Goal: Task Accomplishment & Management: Manage account settings

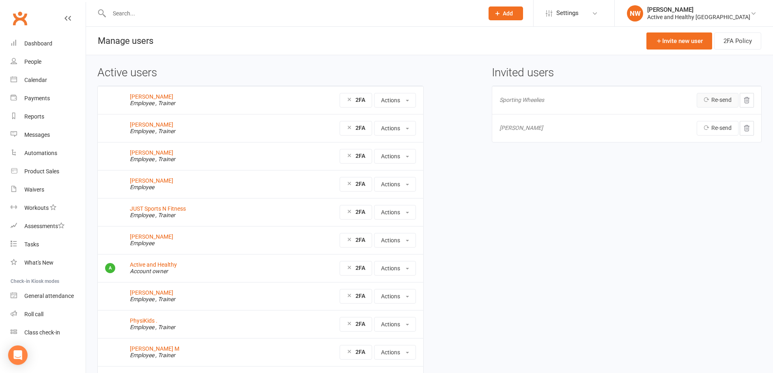
click at [721, 97] on link "Re-send" at bounding box center [717, 100] width 42 height 15
click at [39, 82] on div "Calendar" at bounding box center [35, 80] width 23 height 6
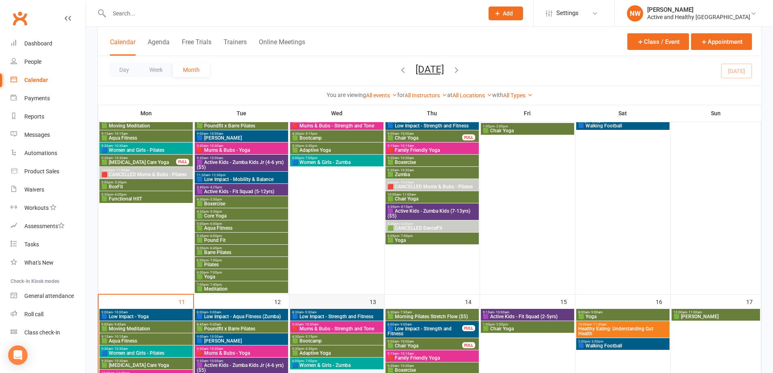
scroll to position [325, 0]
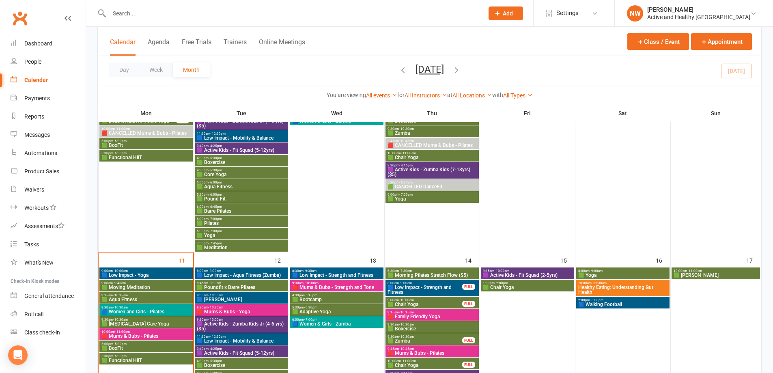
click at [344, 311] on span "🟩 Adaptive Yoga" at bounding box center [337, 311] width 90 height 5
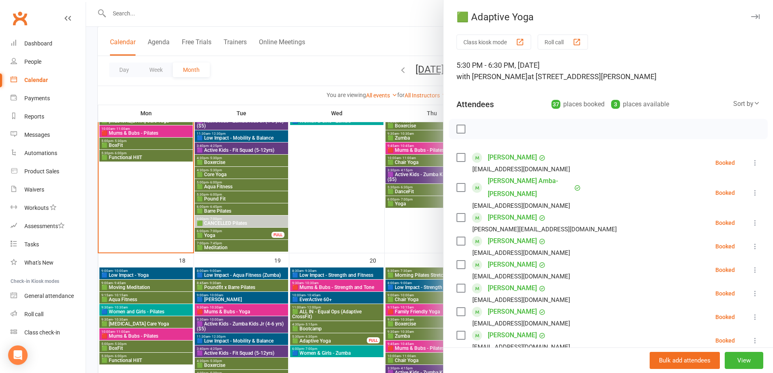
scroll to position [568, 0]
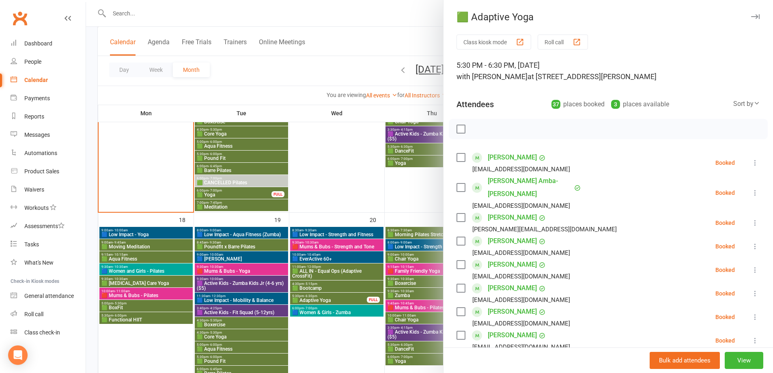
click at [356, 342] on div at bounding box center [429, 186] width 687 height 373
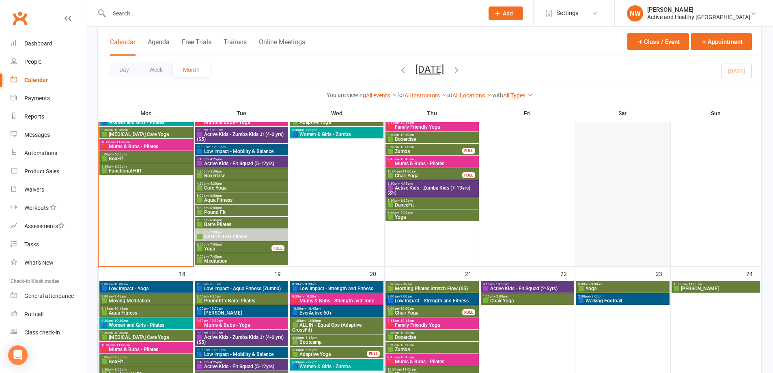
scroll to position [446, 0]
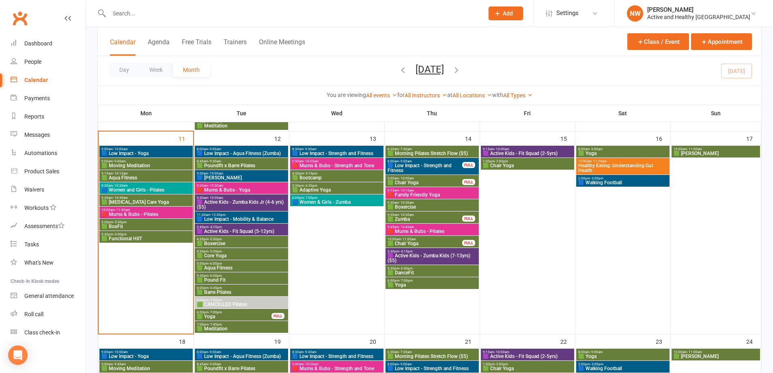
click at [602, 168] on span "Healthy Eating: Understanding Gut Health" at bounding box center [623, 168] width 90 height 10
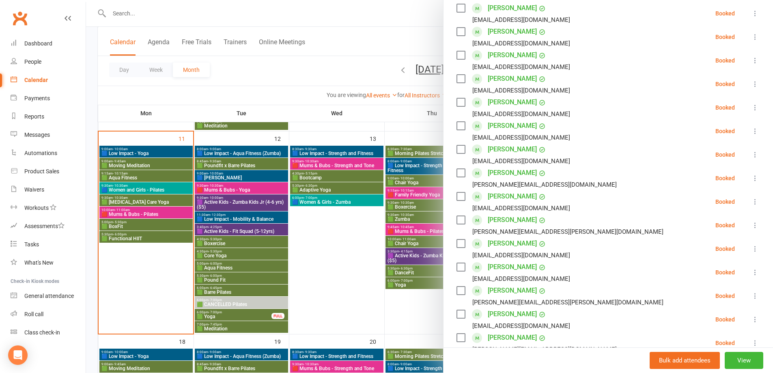
scroll to position [81, 0]
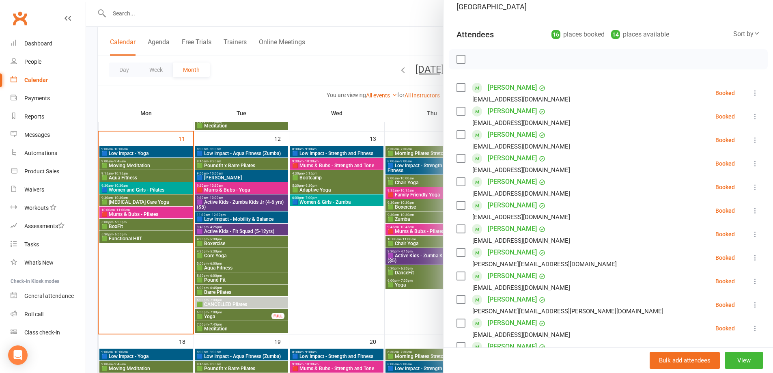
click at [368, 23] on div at bounding box center [429, 186] width 687 height 373
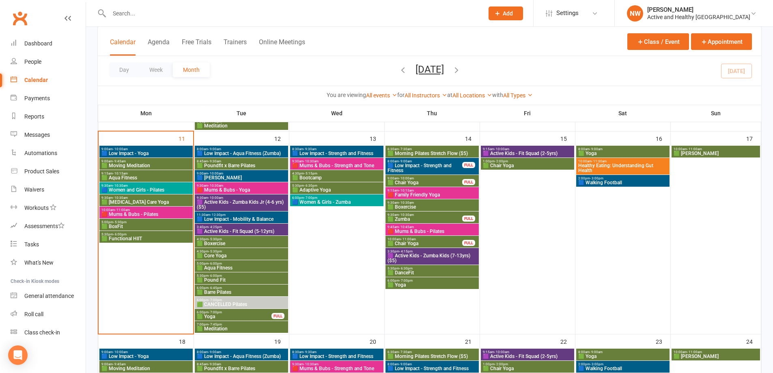
click at [141, 191] on span "🟦 Women and Girls - Pilates" at bounding box center [146, 189] width 90 height 5
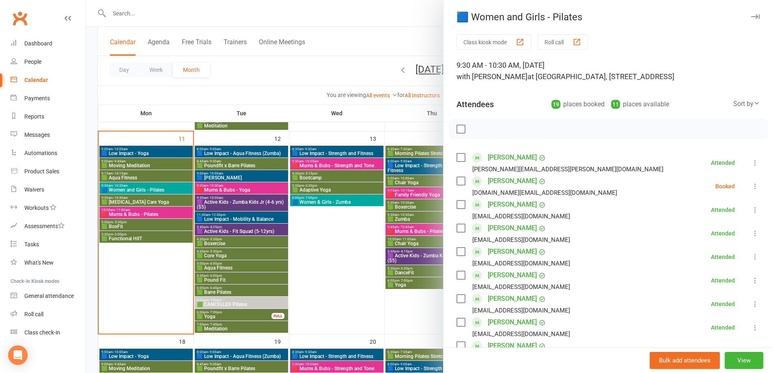
click at [140, 198] on div at bounding box center [429, 186] width 687 height 373
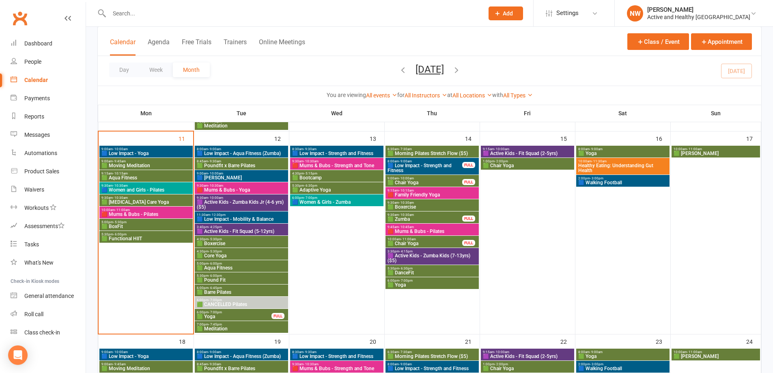
click at [140, 202] on span "🟩 [MEDICAL_DATA] Care Yoga" at bounding box center [146, 202] width 90 height 5
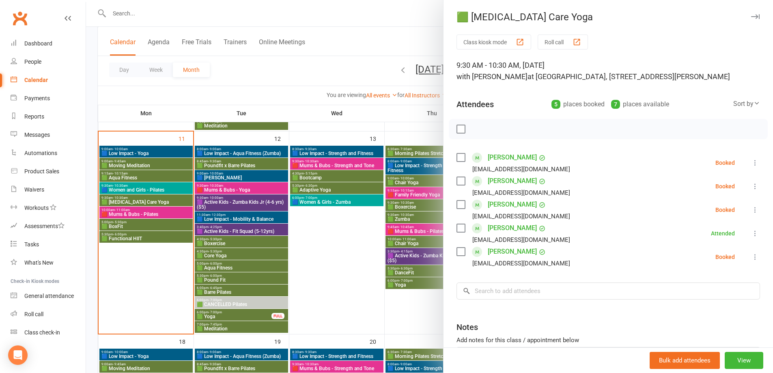
click at [161, 276] on div at bounding box center [429, 186] width 687 height 373
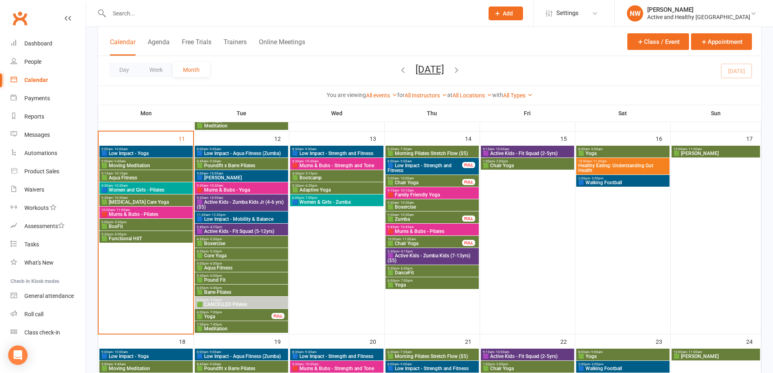
click at [264, 314] on span "🟩 Yoga" at bounding box center [233, 316] width 75 height 5
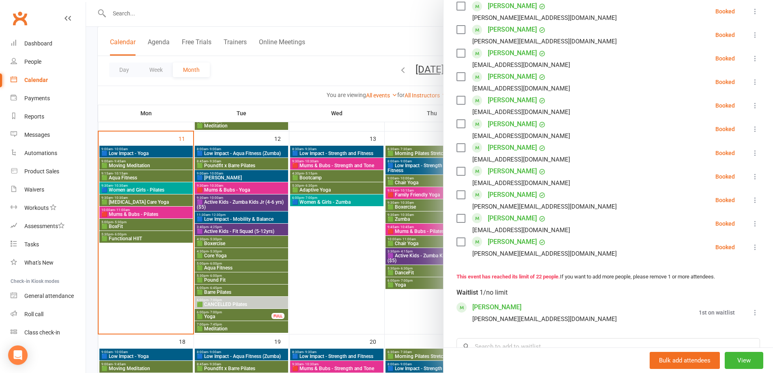
scroll to position [460, 0]
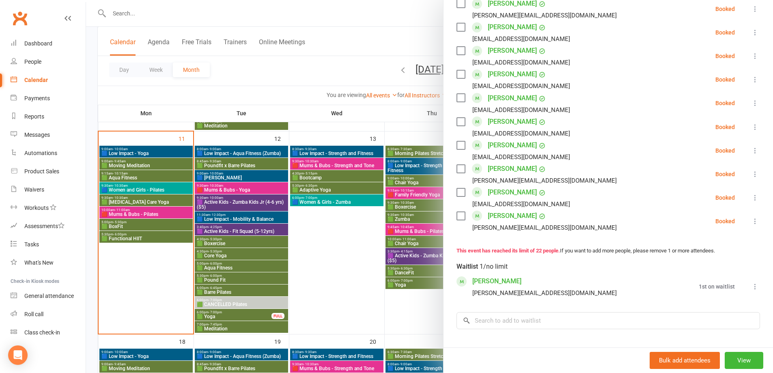
click at [751, 282] on icon at bounding box center [755, 286] width 8 height 8
click at [720, 294] on link "Book now" at bounding box center [715, 302] width 87 height 16
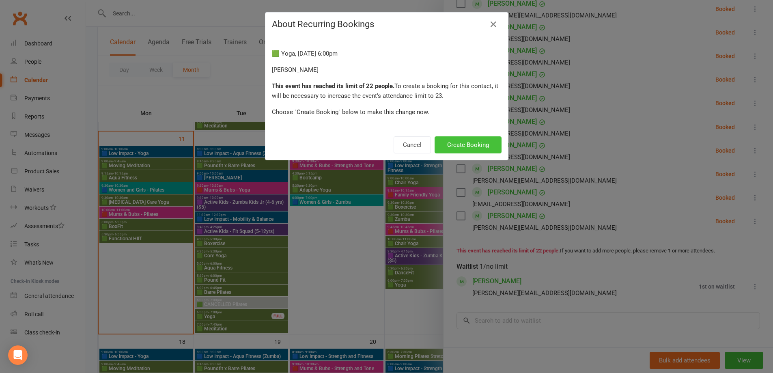
click at [466, 144] on button "Create Booking" at bounding box center [467, 144] width 67 height 17
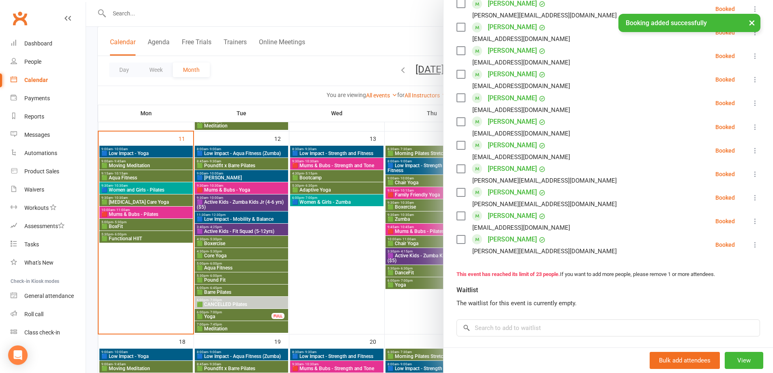
click at [328, 269] on div at bounding box center [429, 186] width 687 height 373
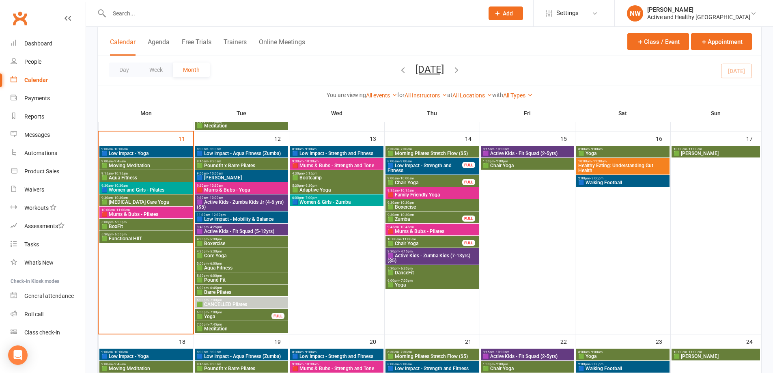
click at [432, 166] on span "🟦 Low Impact - Strength and Fitness" at bounding box center [424, 168] width 75 height 10
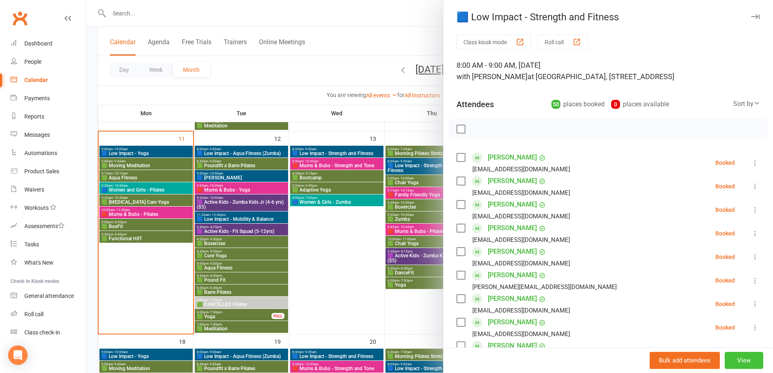
click at [739, 360] on button "View" at bounding box center [743, 360] width 39 height 17
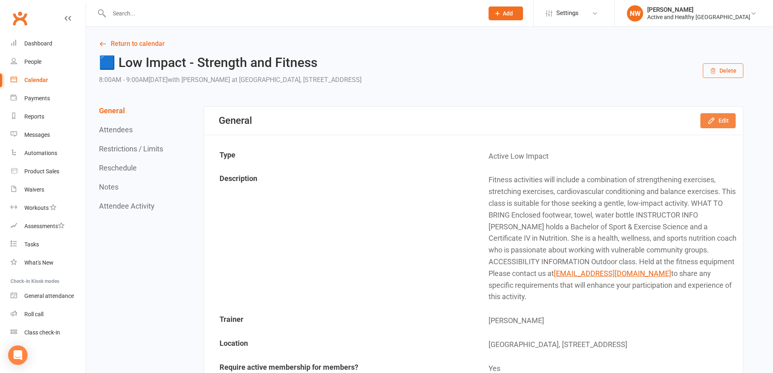
click at [722, 116] on button "Edit" at bounding box center [717, 120] width 35 height 15
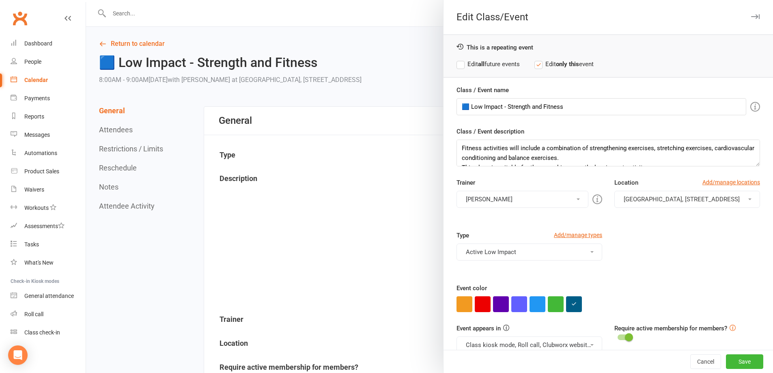
click at [341, 191] on div at bounding box center [429, 186] width 687 height 373
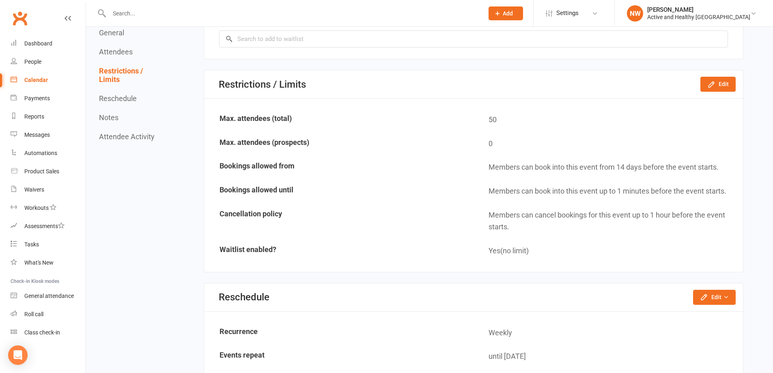
scroll to position [1943, 0]
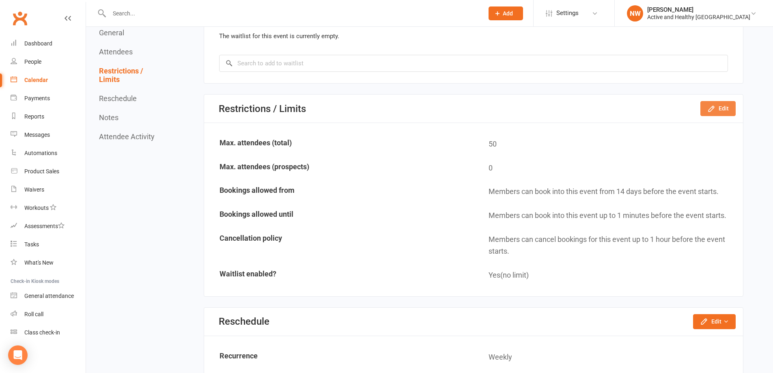
click at [719, 107] on button "Edit" at bounding box center [717, 108] width 35 height 15
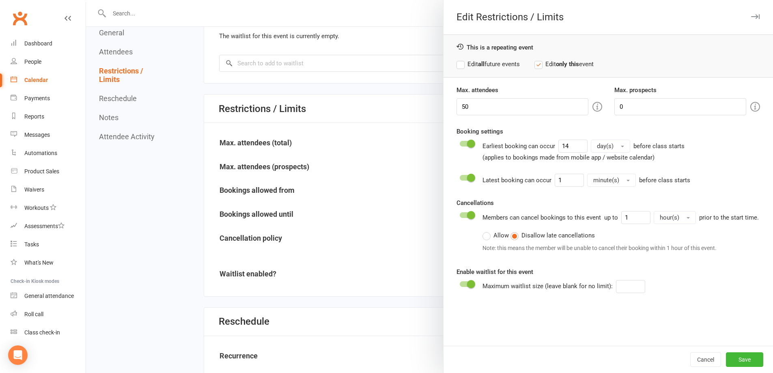
click at [456, 63] on label "Edit all future events" at bounding box center [487, 64] width 63 height 10
drag, startPoint x: 486, startPoint y: 110, endPoint x: 451, endPoint y: 112, distance: 34.5
click at [451, 112] on div "Max. attendees 50" at bounding box center [529, 100] width 158 height 30
type input "60"
click at [745, 359] on button "Save" at bounding box center [744, 359] width 37 height 15
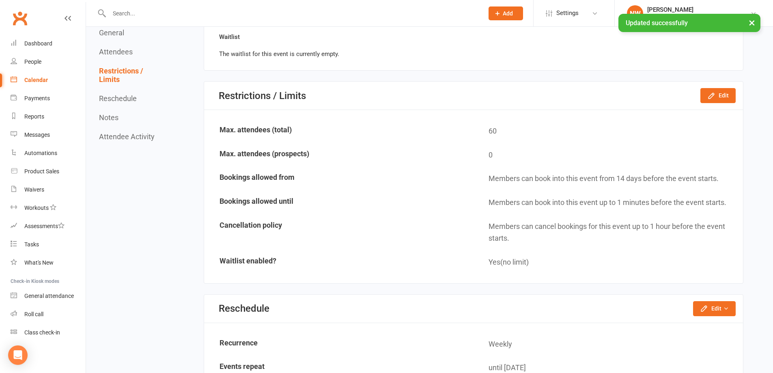
click at [36, 80] on div "Calendar" at bounding box center [36, 80] width 24 height 6
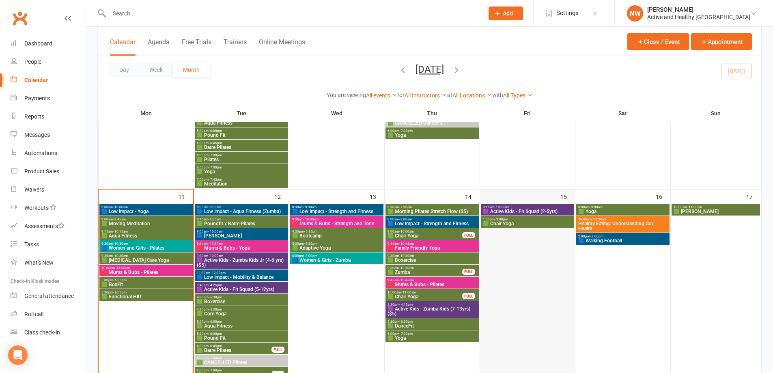
scroll to position [406, 0]
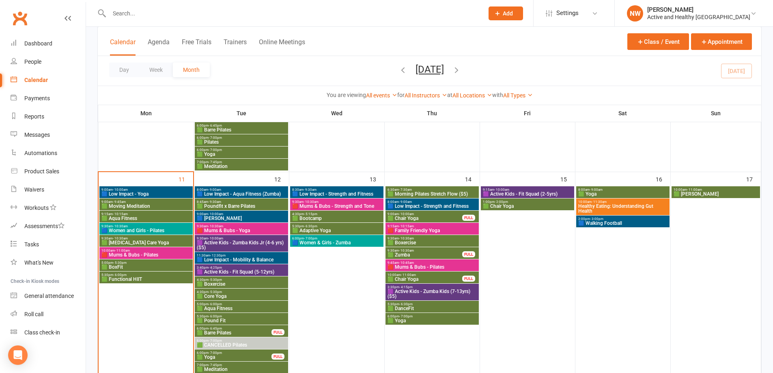
click at [453, 215] on span "9:00am - 10:00am" at bounding box center [424, 214] width 75 height 4
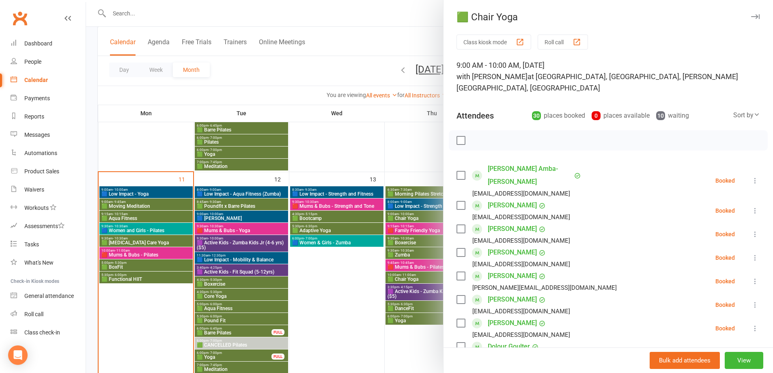
click at [355, 321] on div at bounding box center [429, 186] width 687 height 373
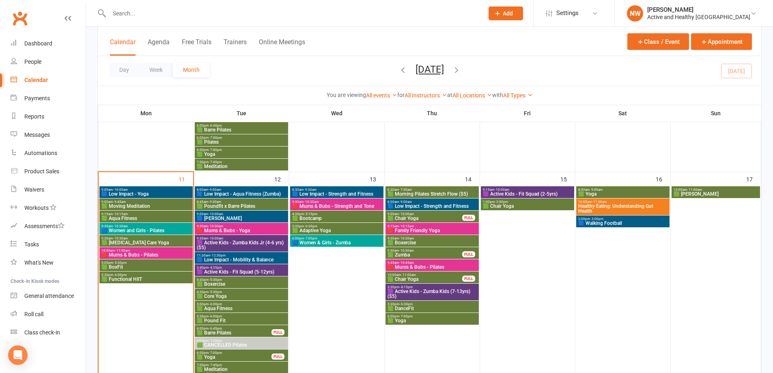
click at [164, 256] on span "🟥 Mums & Bubs - Pilates" at bounding box center [146, 254] width 90 height 5
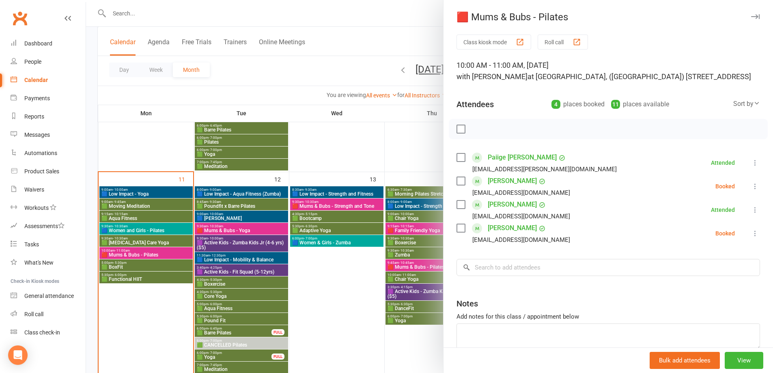
click at [351, 279] on div at bounding box center [429, 186] width 687 height 373
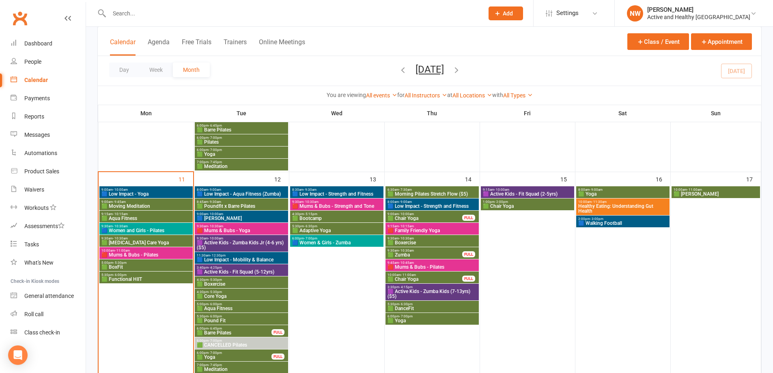
click at [445, 215] on span "9:00am - 10:00am" at bounding box center [424, 214] width 75 height 4
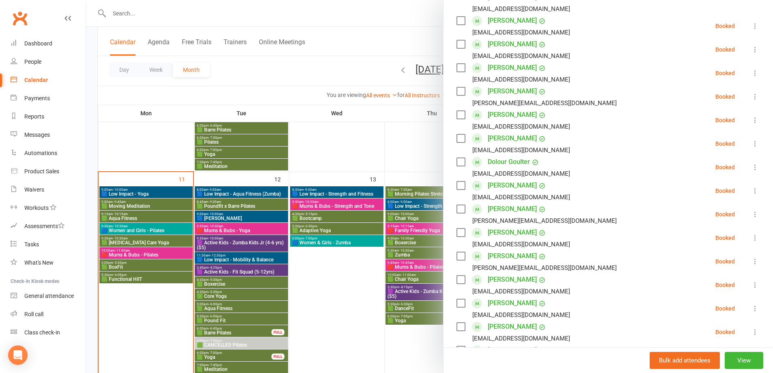
scroll to position [0, 0]
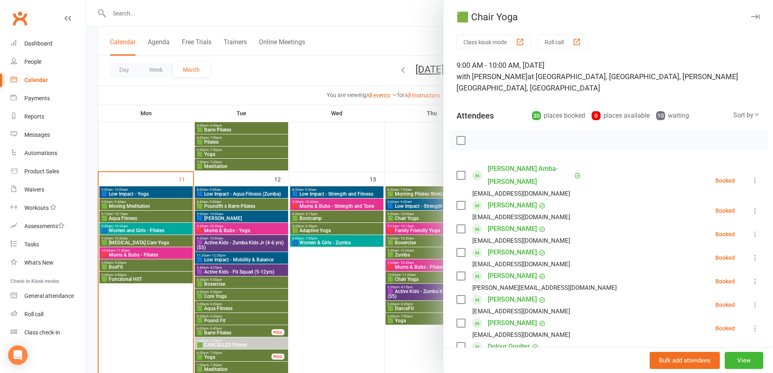
click at [408, 39] on div at bounding box center [429, 186] width 687 height 373
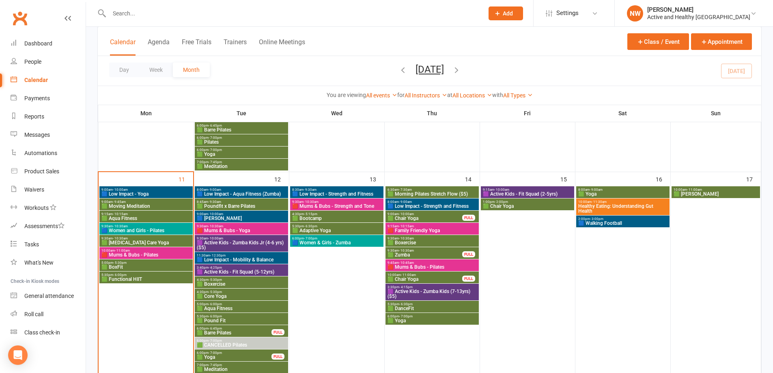
click at [421, 253] on span "🟩 Zumba" at bounding box center [424, 254] width 75 height 5
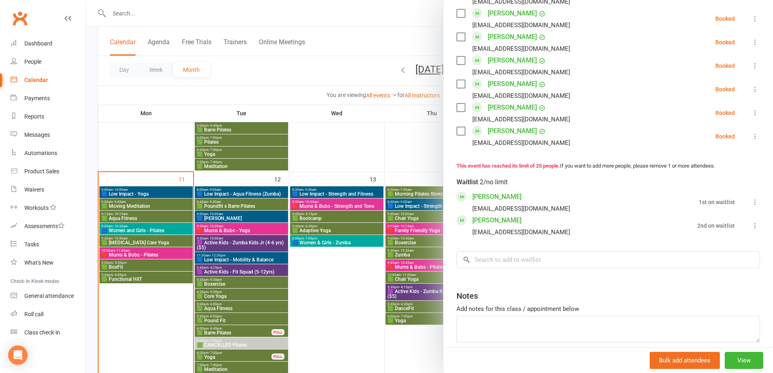
scroll to position [610, 0]
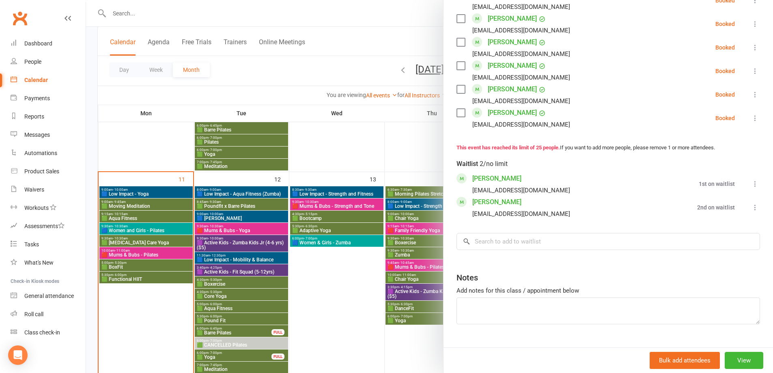
click at [402, 146] on div at bounding box center [429, 186] width 687 height 373
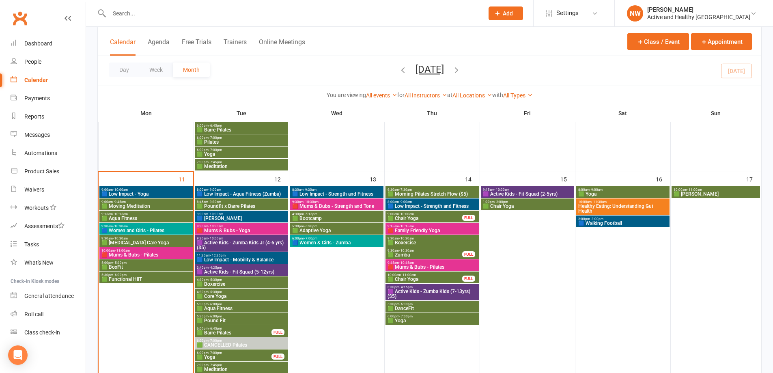
click at [412, 276] on span "- 11:00am" at bounding box center [408, 275] width 15 height 4
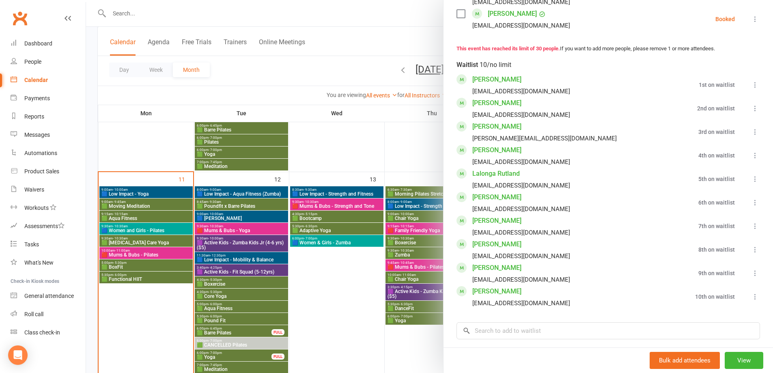
scroll to position [892, 0]
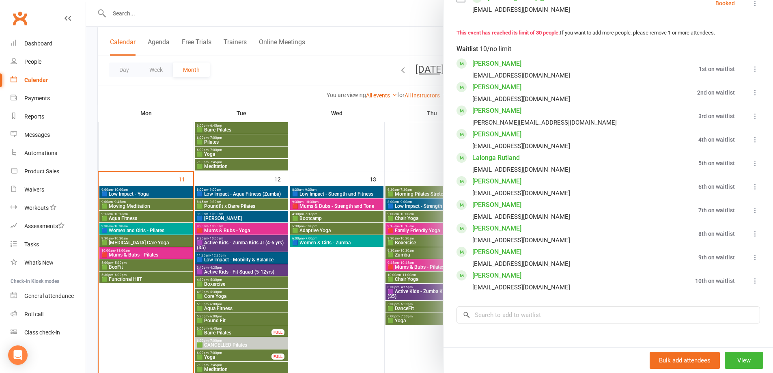
click at [354, 286] on div at bounding box center [429, 186] width 687 height 373
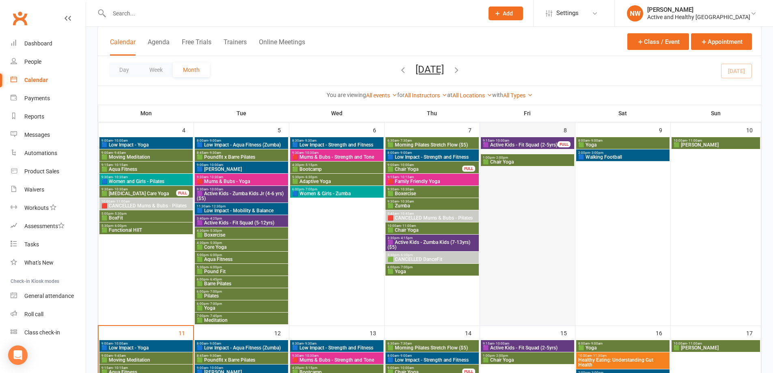
scroll to position [243, 0]
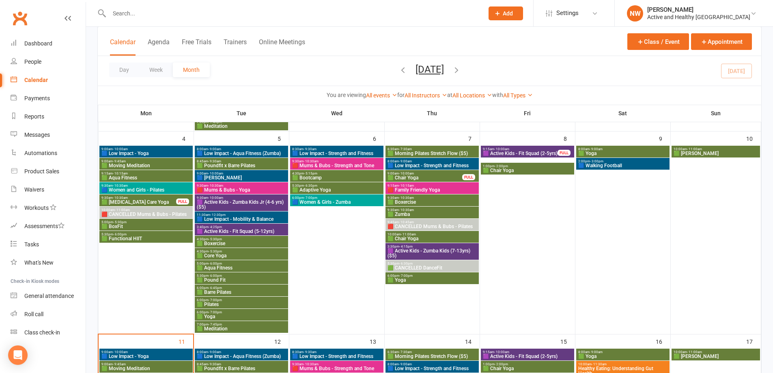
click at [533, 168] on span "🟩 Chair Yoga" at bounding box center [527, 170] width 90 height 5
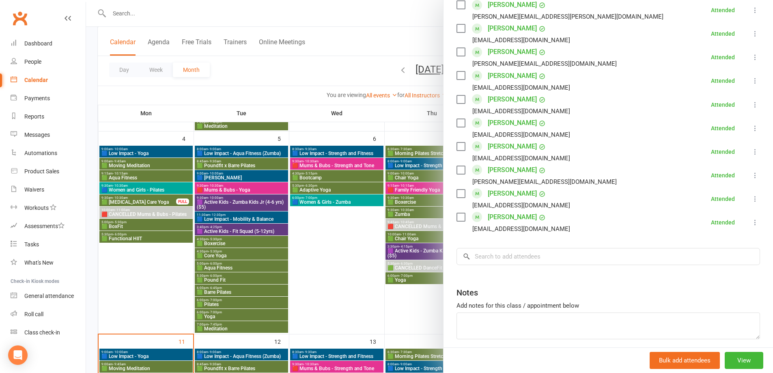
scroll to position [446, 0]
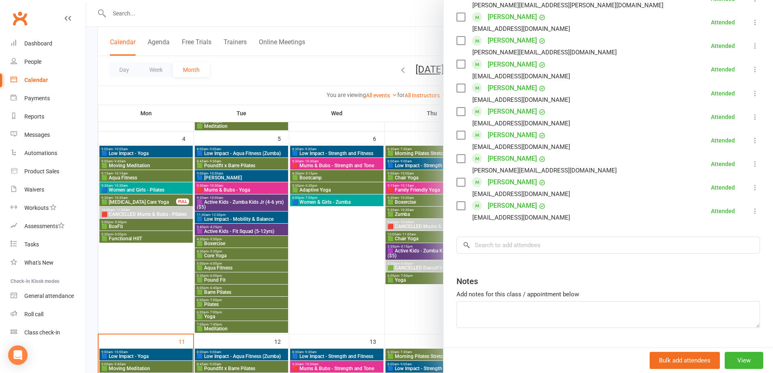
click at [383, 42] on div at bounding box center [429, 186] width 687 height 373
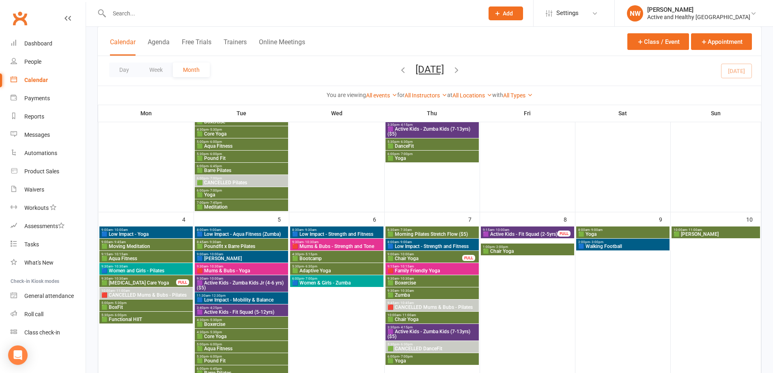
scroll to position [162, 0]
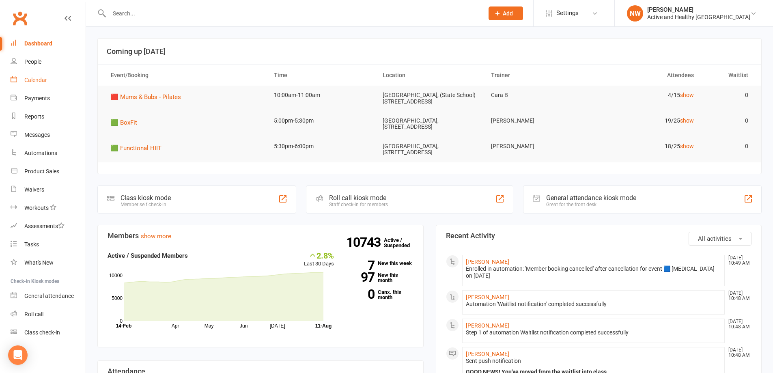
click at [34, 82] on div "Calendar" at bounding box center [35, 80] width 23 height 6
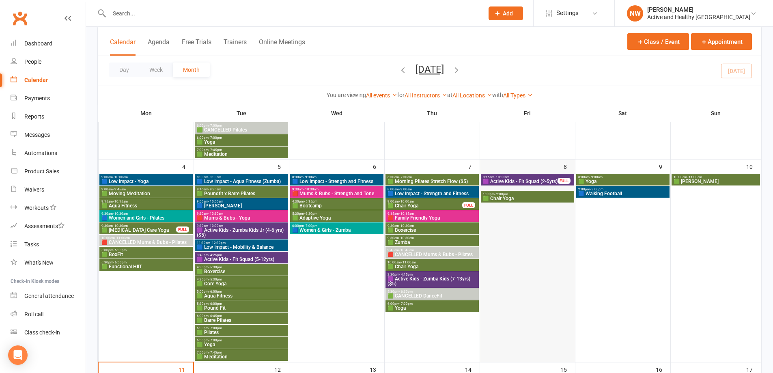
scroll to position [203, 0]
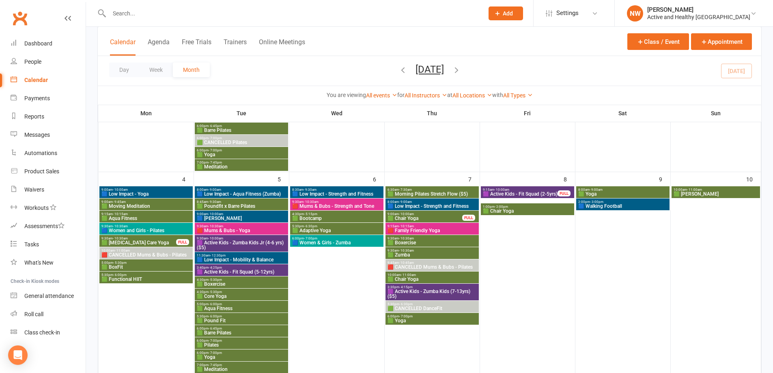
click at [617, 193] on span "🟩 Yoga" at bounding box center [623, 193] width 90 height 5
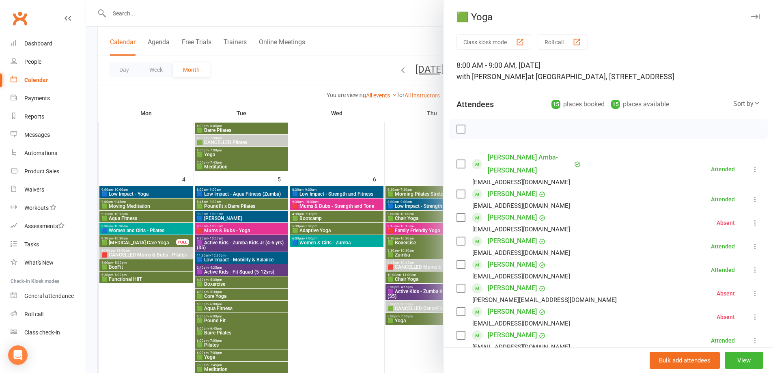
click at [552, 45] on button "Roll call" at bounding box center [562, 41] width 50 height 15
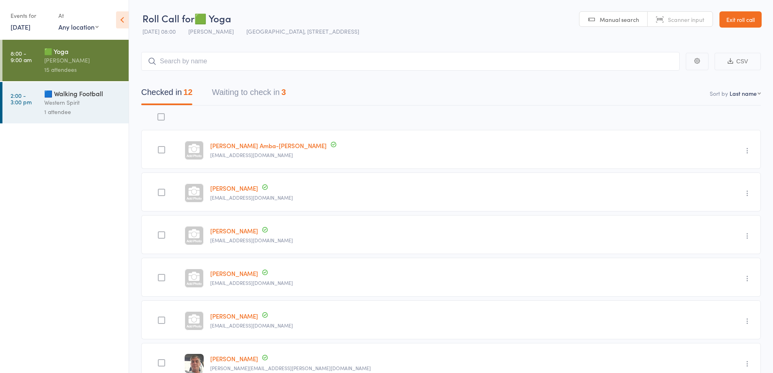
click at [29, 28] on link "[DATE]" at bounding box center [21, 26] width 20 height 9
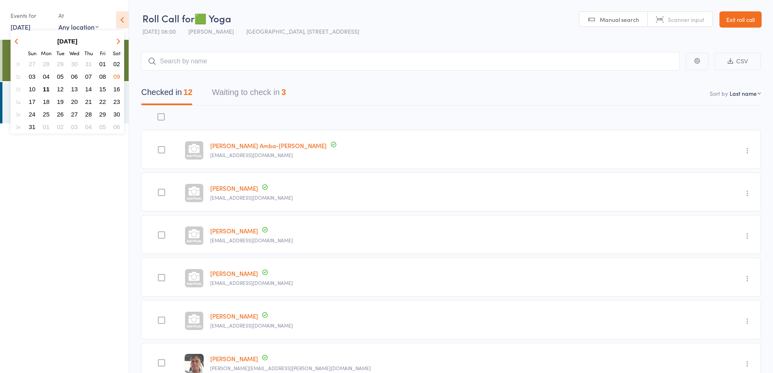
click at [34, 85] on button "10" at bounding box center [32, 89] width 13 height 11
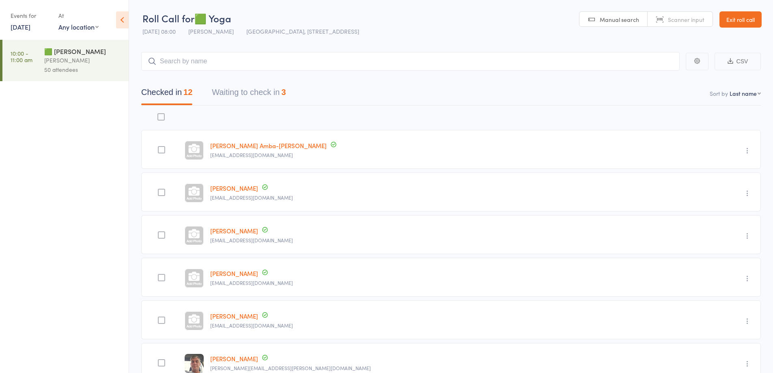
click at [84, 62] on div "[PERSON_NAME]" at bounding box center [82, 60] width 77 height 9
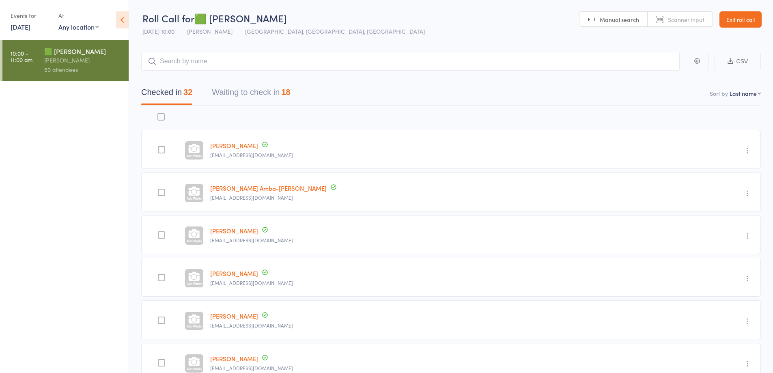
click at [30, 26] on link "10 Aug, 2025" at bounding box center [21, 26] width 20 height 9
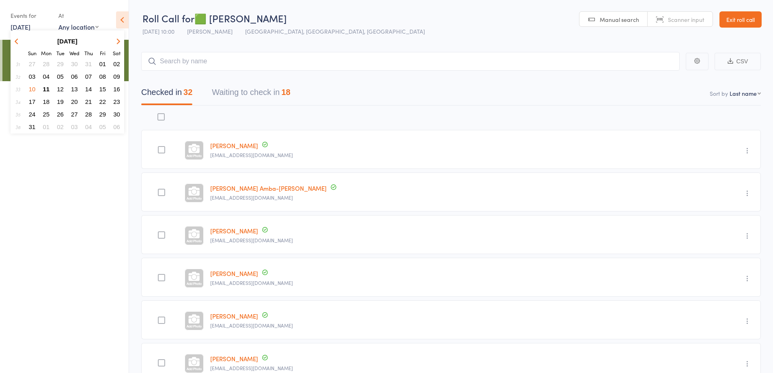
click at [114, 78] on span "09" at bounding box center [116, 76] width 7 height 7
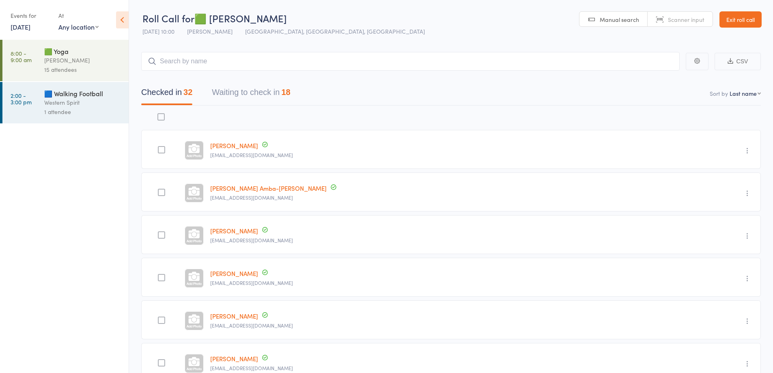
click at [46, 101] on div "Western Spirit" at bounding box center [82, 102] width 77 height 9
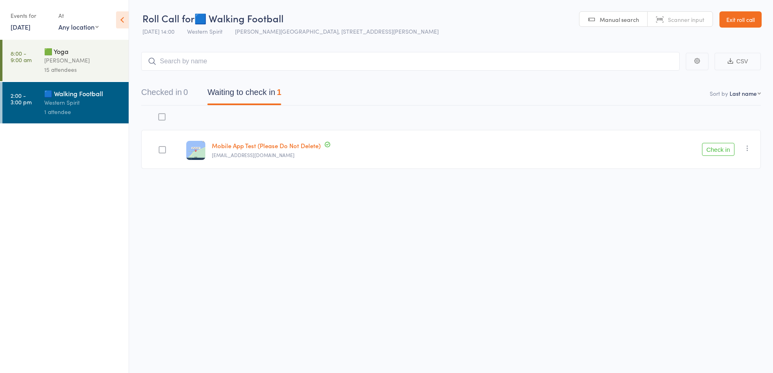
click at [748, 148] on icon "button" at bounding box center [747, 148] width 8 height 8
click at [739, 219] on li "Remove" at bounding box center [718, 218] width 67 height 11
click at [753, 18] on link "Exit roll call" at bounding box center [740, 19] width 42 height 16
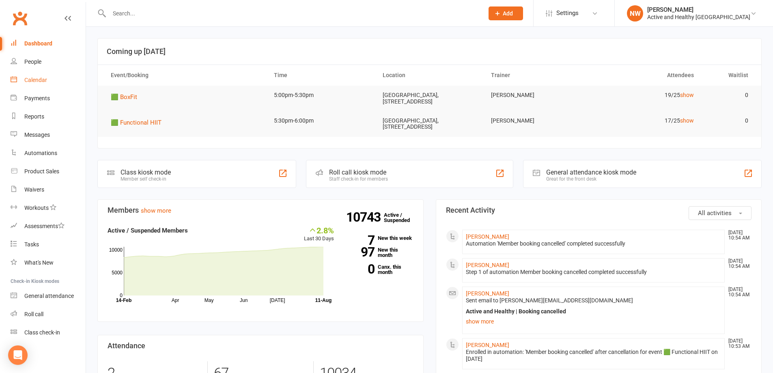
click at [28, 74] on link "Calendar" at bounding box center [48, 80] width 75 height 18
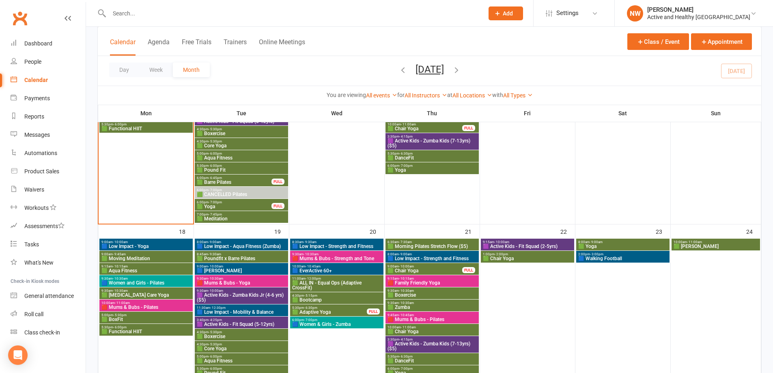
scroll to position [568, 0]
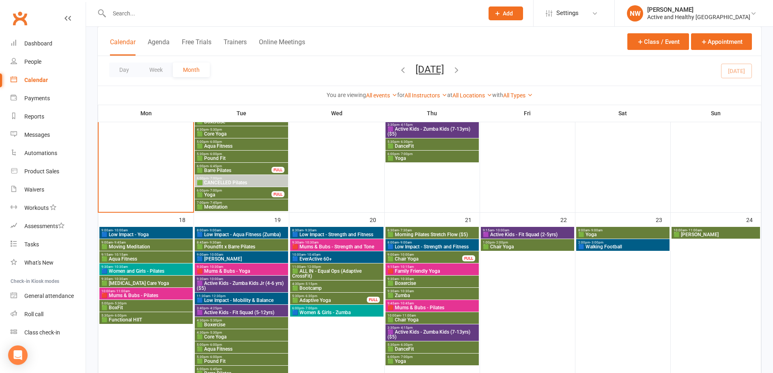
click at [346, 275] on span "🟩 ALL IN - Equal Ops (Adaptive CrossFit)" at bounding box center [337, 274] width 90 height 10
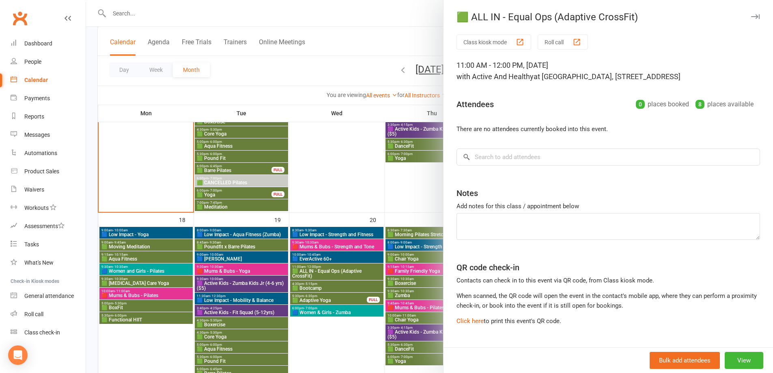
click at [356, 132] on div at bounding box center [429, 186] width 687 height 373
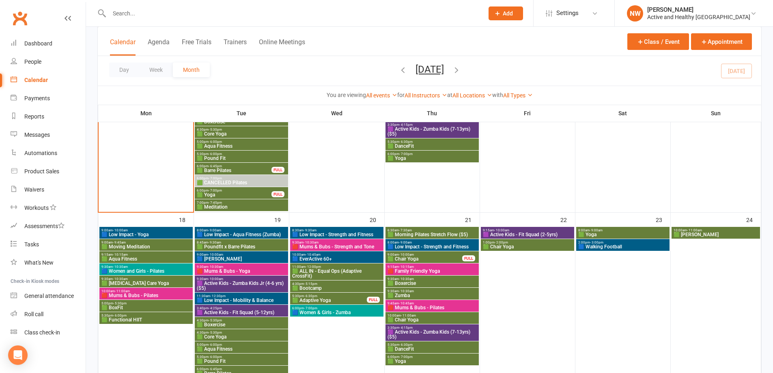
click at [341, 254] on span "10:00am - 10:45am" at bounding box center [337, 255] width 90 height 4
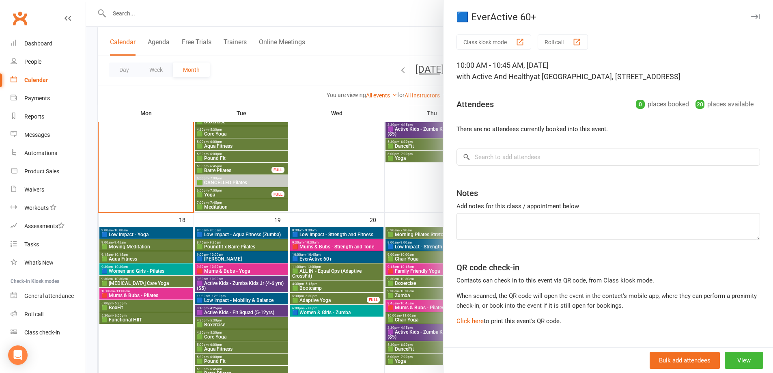
click at [415, 15] on div at bounding box center [429, 186] width 687 height 373
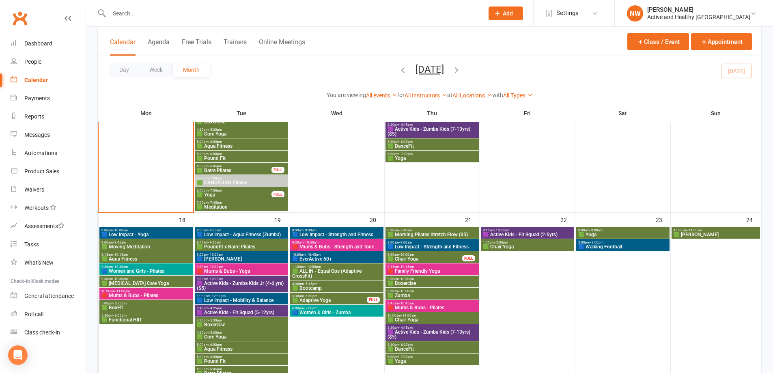
click at [229, 157] on span "🟩 Pound Fit" at bounding box center [241, 158] width 90 height 5
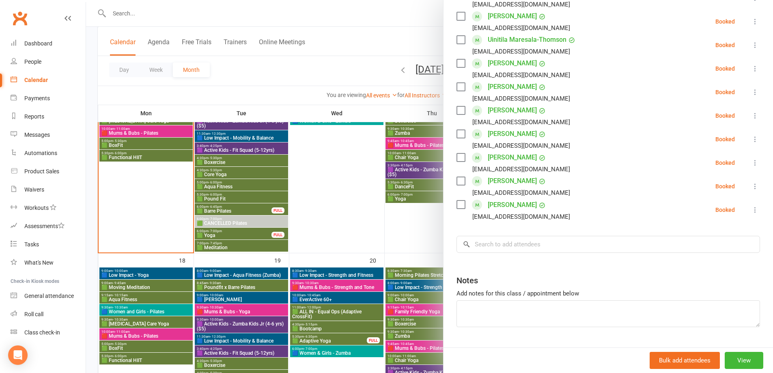
scroll to position [325, 0]
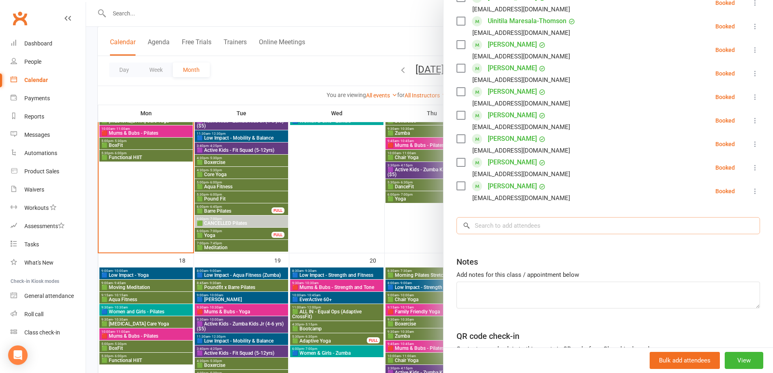
click at [518, 229] on input "search" at bounding box center [607, 225] width 303 height 17
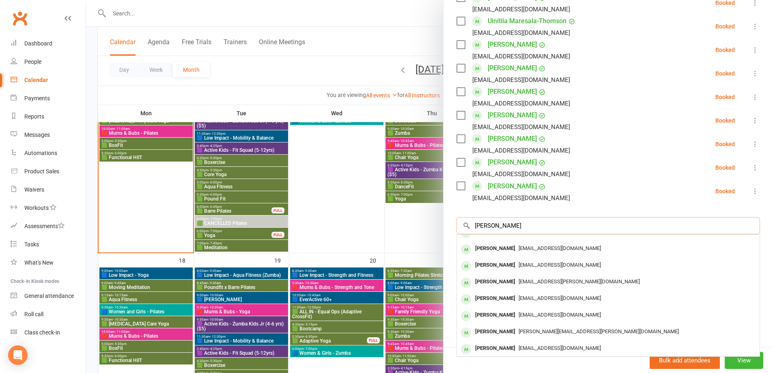
scroll to position [41, 0]
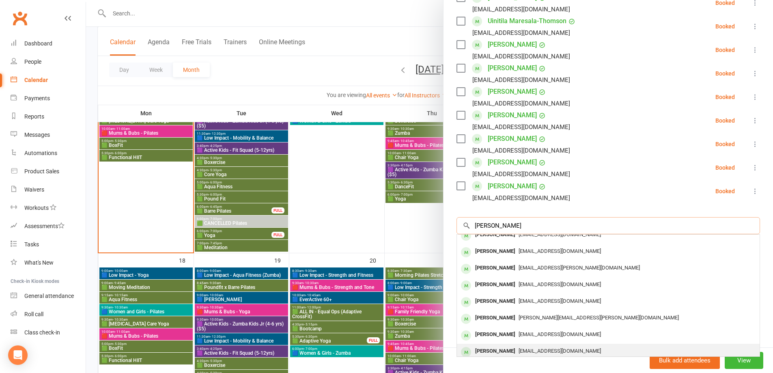
type input "natalie"
click at [552, 348] on span "[EMAIL_ADDRESS][DOMAIN_NAME]" at bounding box center [559, 351] width 82 height 6
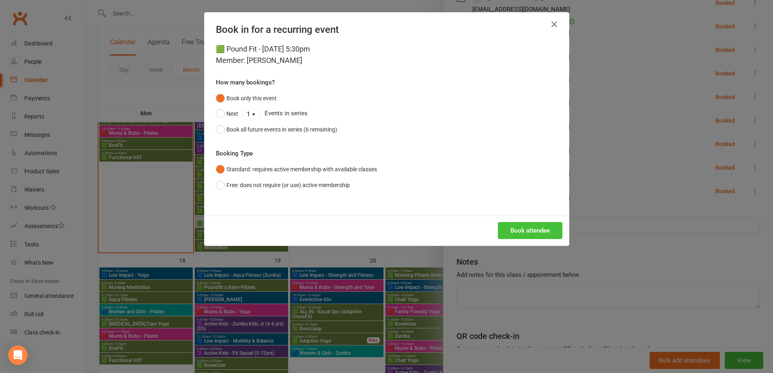
click at [522, 230] on button "Book attendee" at bounding box center [530, 230] width 64 height 17
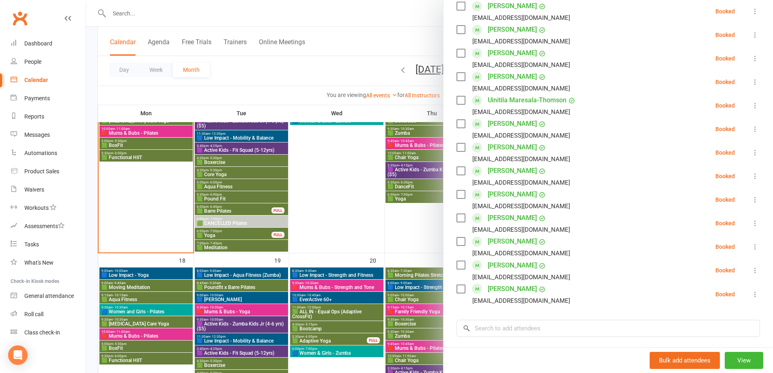
scroll to position [243, 0]
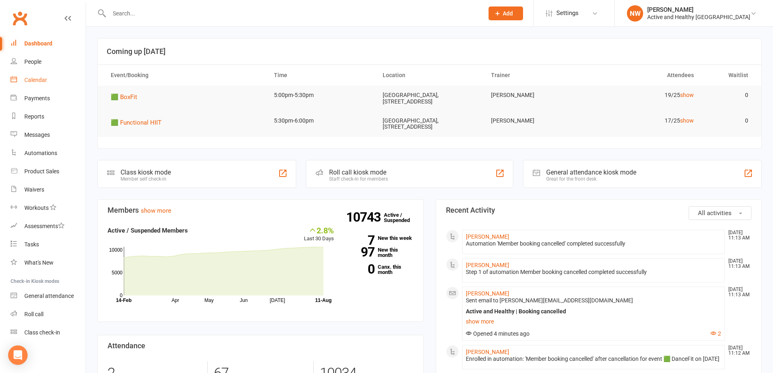
click at [35, 80] on div "Calendar" at bounding box center [35, 80] width 23 height 6
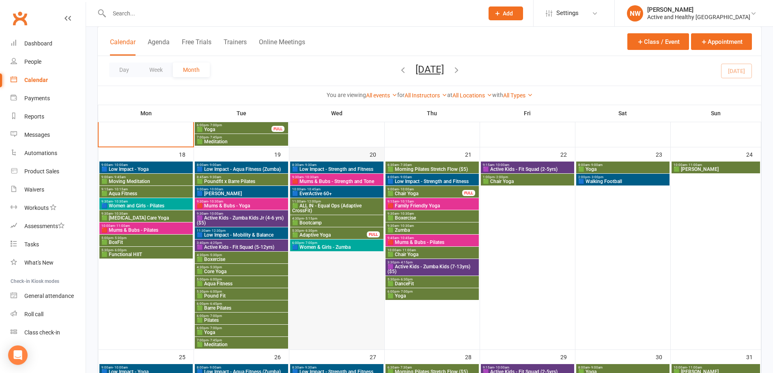
scroll to position [649, 0]
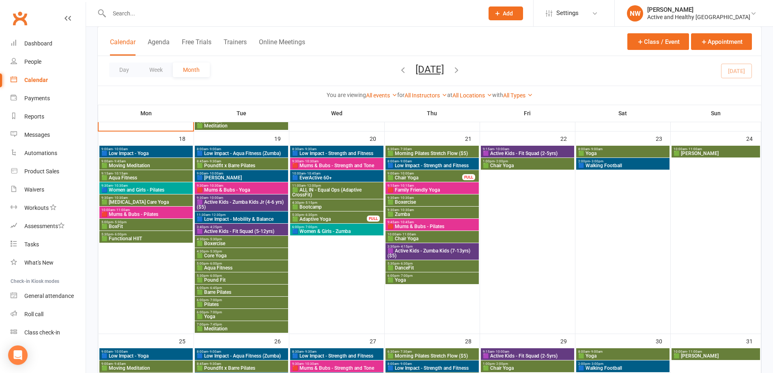
click at [327, 186] on span "11:00am - 12:00pm" at bounding box center [337, 186] width 90 height 4
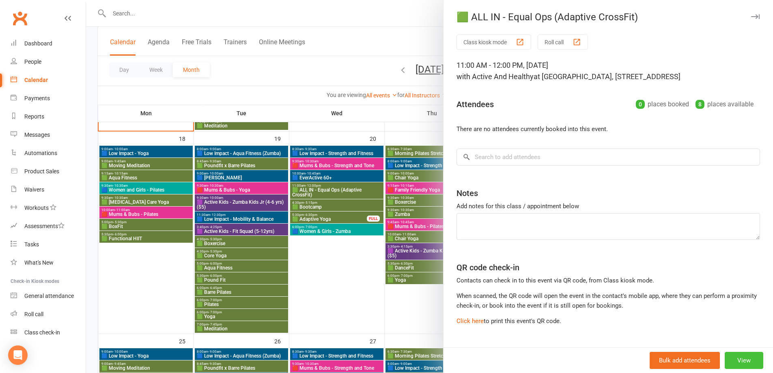
click at [741, 359] on button "View" at bounding box center [743, 360] width 39 height 17
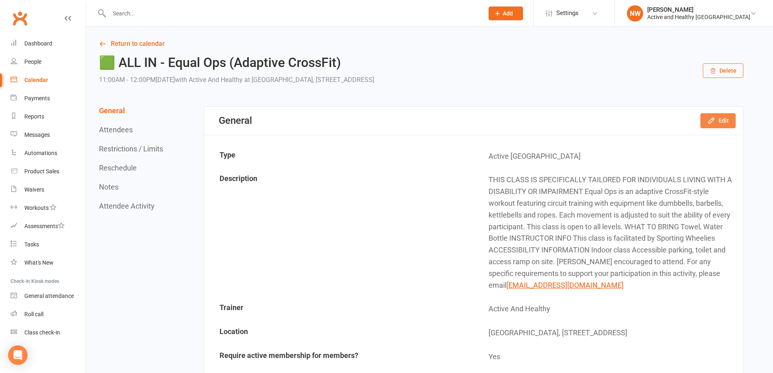
click at [713, 118] on icon "button" at bounding box center [710, 120] width 5 height 5
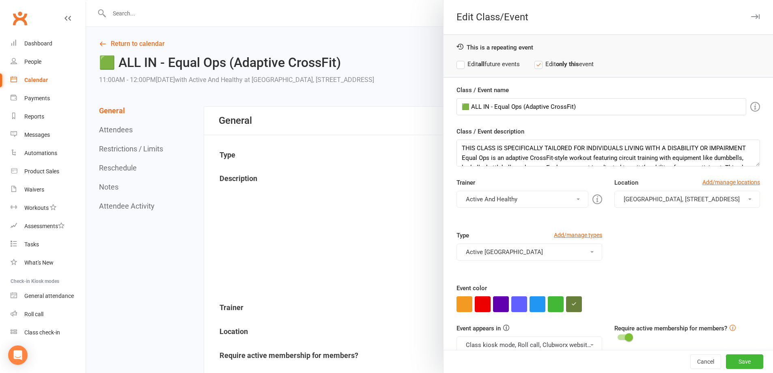
click at [458, 65] on label "Edit all future events" at bounding box center [487, 64] width 63 height 10
click at [566, 155] on textarea "THIS CLASS IS SPECIFICALLY TAILORED FOR INDIVIDUALS LIVING WITH A DISABILITY OR…" at bounding box center [607, 153] width 303 height 27
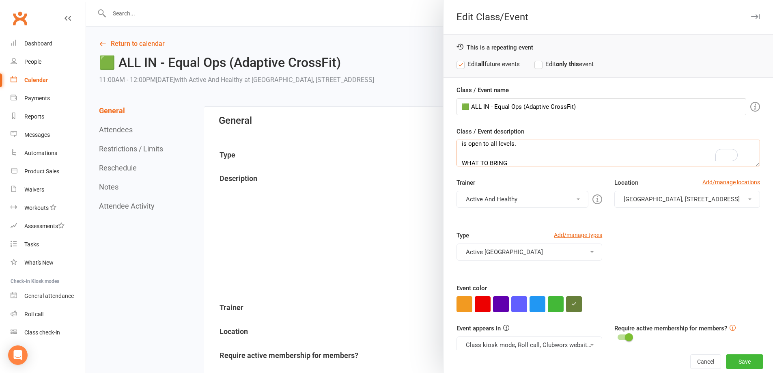
scroll to position [4, 0]
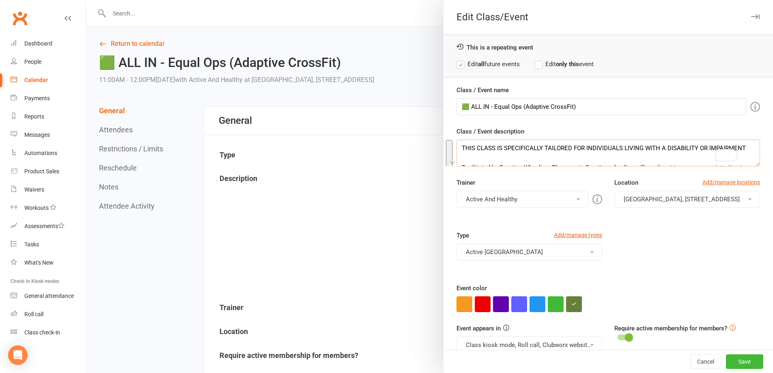
drag, startPoint x: 564, startPoint y: 148, endPoint x: 417, endPoint y: 124, distance: 148.8
click at [417, 0] on div "Edit Class/Event This is a repeating event Edit all future events Edit only thi…" at bounding box center [429, 0] width 687 height 0
click at [566, 164] on textarea "THIS CLASS IS SPECIFICALLY TAILORED FOR INDIVIDUALS LIVING WITH A DISABILITY OR…" at bounding box center [607, 153] width 303 height 27
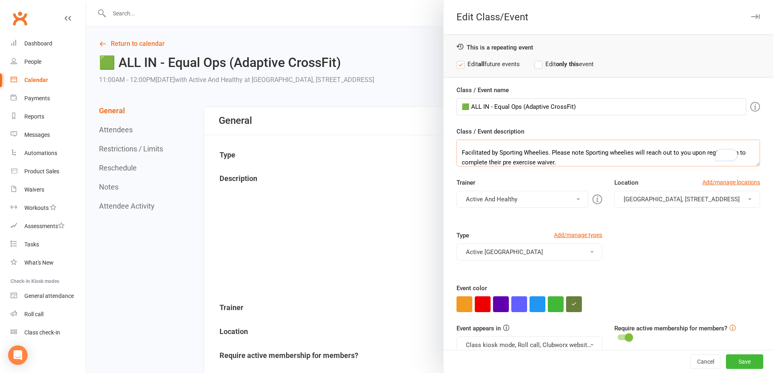
scroll to position [15, 0]
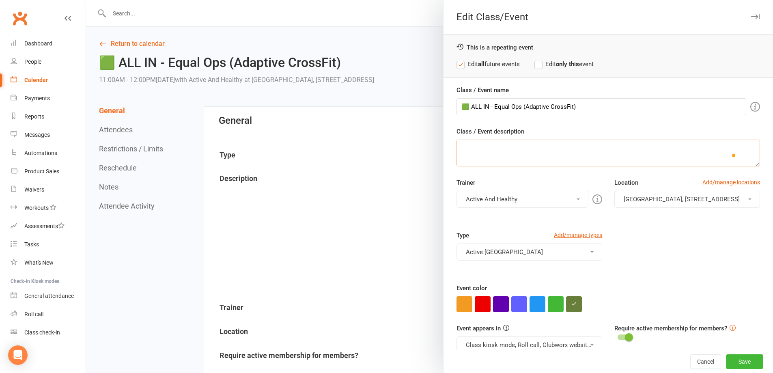
paste textarea "Facilitated by Sporting Wheelies. Please note that Sporting Wheelies will conta…"
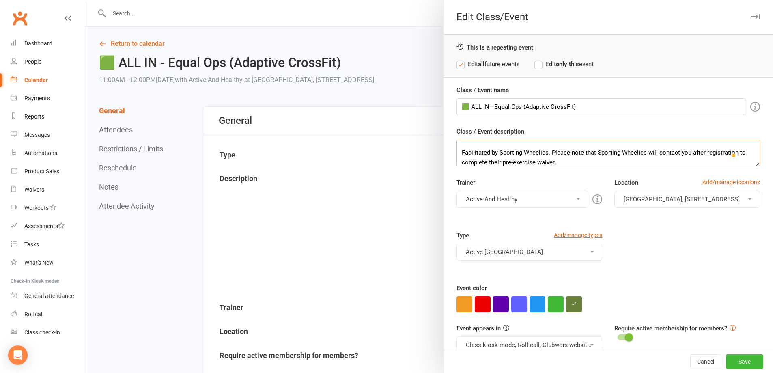
scroll to position [25, 0]
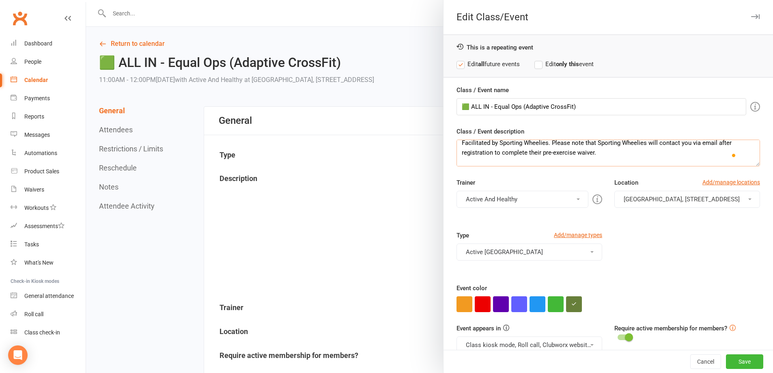
click at [588, 161] on textarea "THIS CLASS IS SPECIFICALLY TAILORED FOR INDIVIDUALS LIVING WITH A DISABILITY OR…" at bounding box center [607, 153] width 303 height 27
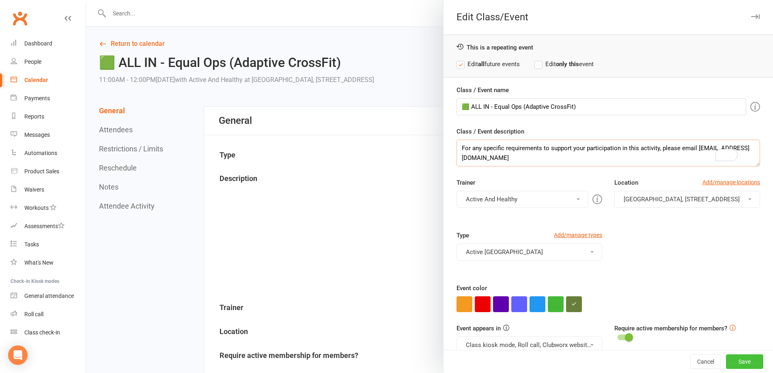
type textarea "THIS CLASS IS SPECIFICALLY TAILORED FOR INDIVIDUALS LIVING WITH A DISABILITY OR…"
click at [727, 361] on button "Save" at bounding box center [744, 361] width 37 height 15
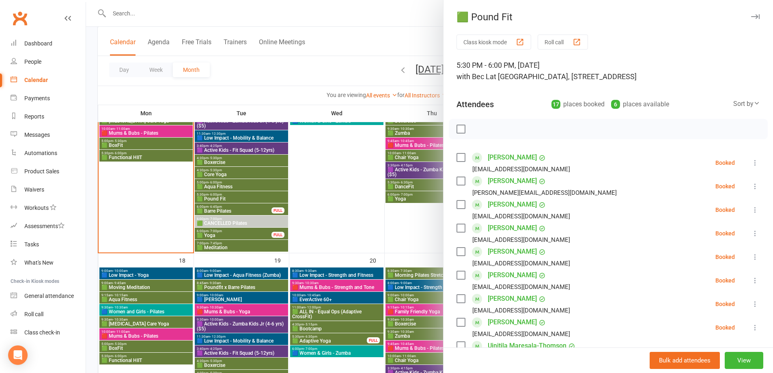
scroll to position [243, 0]
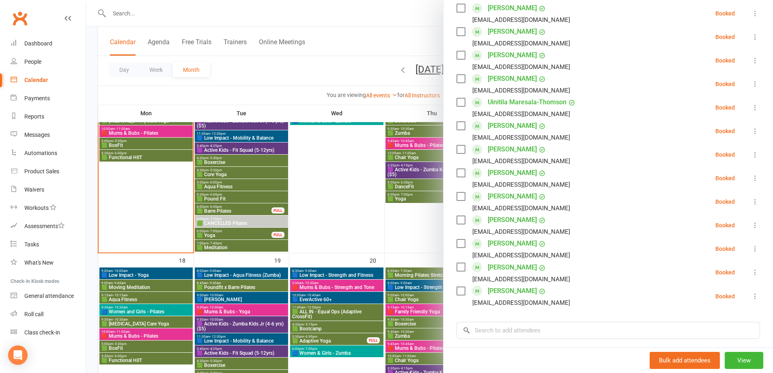
click at [366, 163] on div at bounding box center [429, 186] width 687 height 373
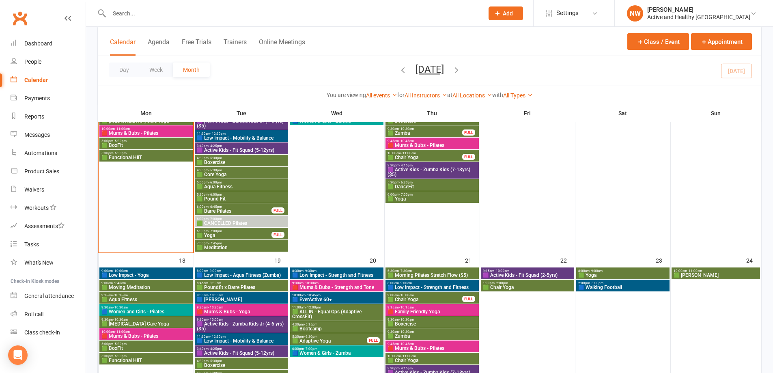
click at [419, 66] on button "[DATE]" at bounding box center [429, 69] width 28 height 11
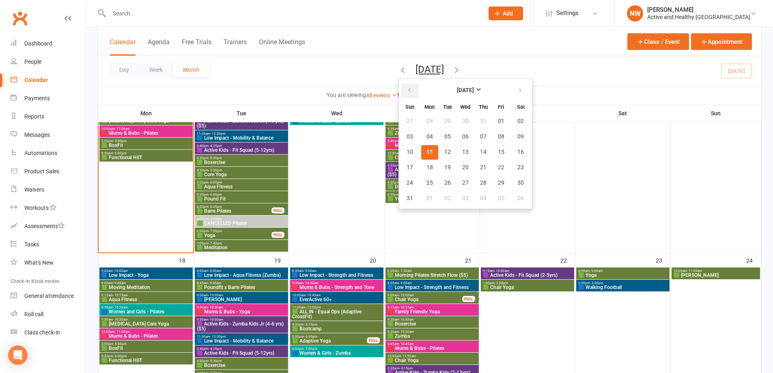
click at [406, 90] on icon "button" at bounding box center [409, 90] width 6 height 6
click at [406, 151] on span "13" at bounding box center [409, 152] width 6 height 6
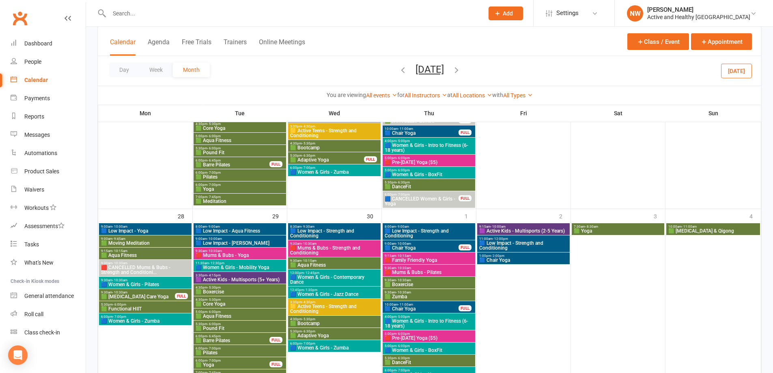
scroll to position [639, 0]
